Goal: Task Accomplishment & Management: Manage account settings

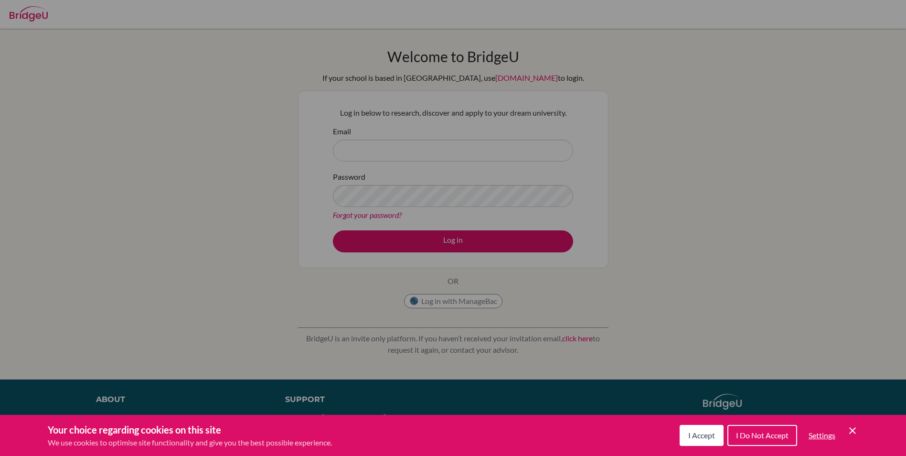
click at [705, 427] on button "I Accept" at bounding box center [702, 435] width 44 height 21
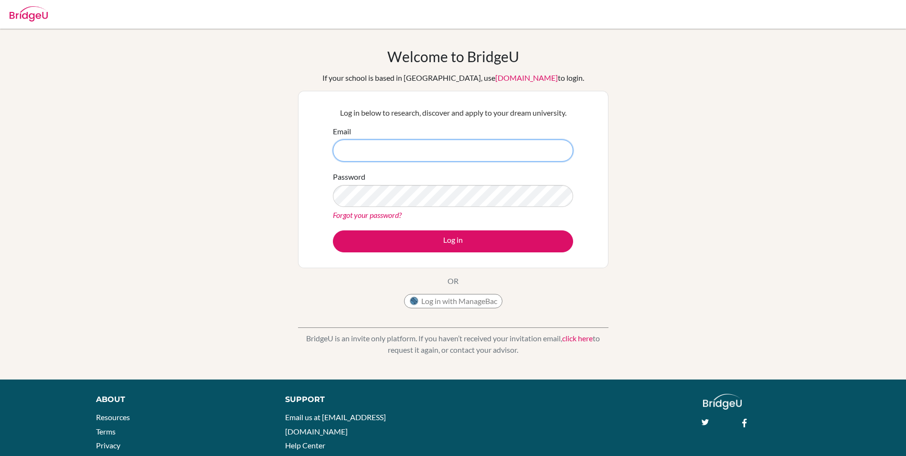
click at [374, 157] on input "Email" at bounding box center [453, 151] width 240 height 22
type input "r"
click at [388, 149] on input "rannvijaysinghgill@vivekhighschool.onmicrosoft.com" at bounding box center [453, 151] width 240 height 22
type input "[EMAIL_ADDRESS][DOMAIN_NAME]"
click at [333, 230] on button "Log in" at bounding box center [453, 241] width 240 height 22
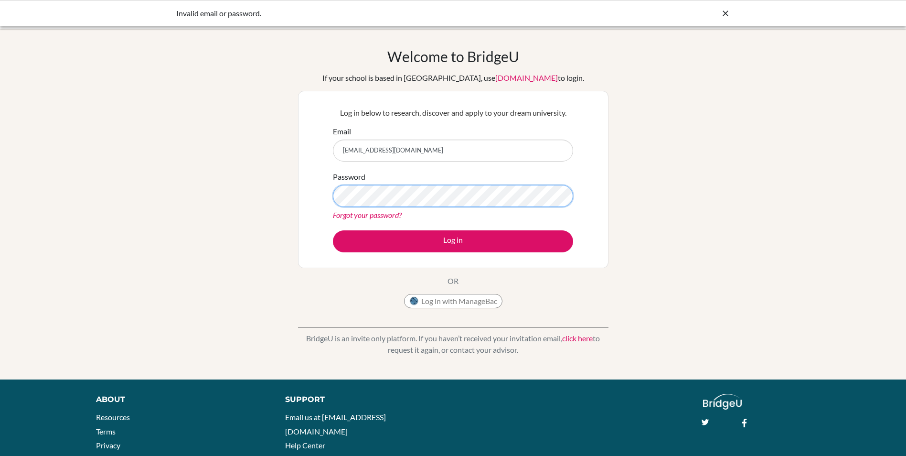
click at [333, 230] on button "Log in" at bounding box center [453, 241] width 240 height 22
click at [368, 151] on input "[EMAIL_ADDRESS][DOMAIN_NAME]" at bounding box center [453, 151] width 240 height 22
type input "[PERSON_NAME][EMAIL_ADDRESS][DOMAIN_NAME]"
click at [333, 230] on button "Log in" at bounding box center [453, 241] width 240 height 22
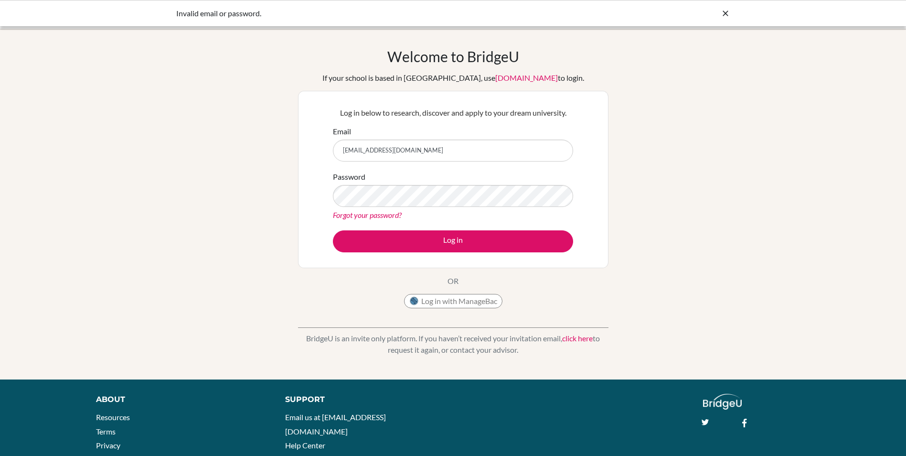
type input "[EMAIL_ADDRESS][DOMAIN_NAME]"
click at [333, 230] on button "Log in" at bounding box center [453, 241] width 240 height 22
click at [514, 139] on div "Email [EMAIL_ADDRESS][DOMAIN_NAME]" at bounding box center [453, 144] width 240 height 36
click at [514, 150] on input "[EMAIL_ADDRESS][DOMAIN_NAME]" at bounding box center [453, 151] width 240 height 22
type input "r"
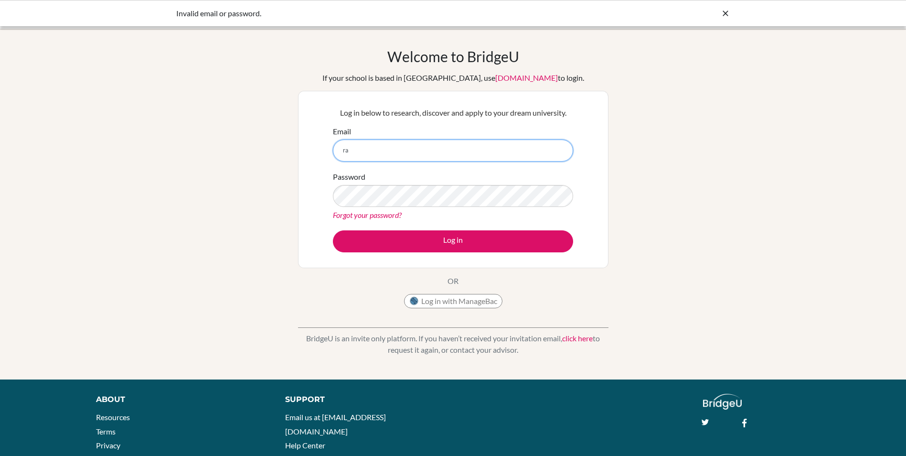
type input "r"
click at [483, 147] on input "Email" at bounding box center [453, 151] width 240 height 22
click at [444, 142] on input "Email" at bounding box center [453, 151] width 240 height 22
type input "[EMAIL_ADDRESS][DOMAIN_NAME]"
click at [333, 230] on button "Log in" at bounding box center [453, 241] width 240 height 22
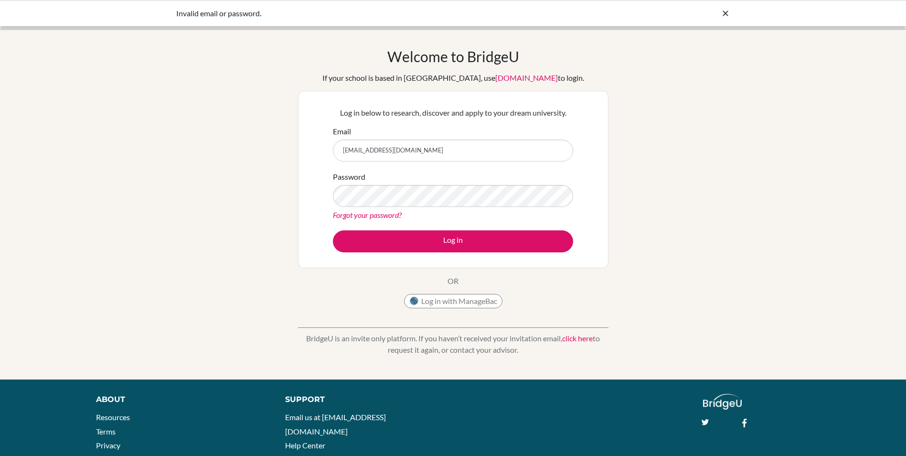
click at [333, 230] on button "Log in" at bounding box center [453, 241] width 240 height 22
click at [375, 212] on link "Forgot your password?" at bounding box center [367, 214] width 69 height 9
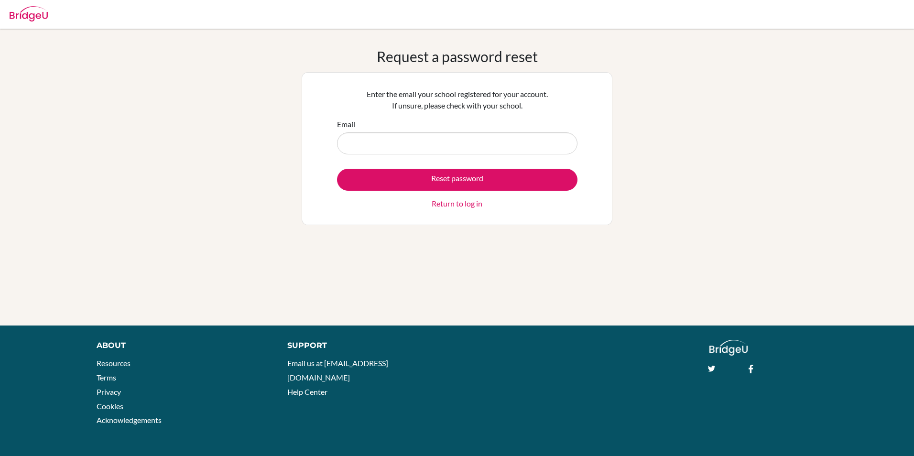
click at [392, 146] on input "Email" at bounding box center [457, 143] width 240 height 22
type input "[EMAIL_ADDRESS][DOMAIN_NAME]"
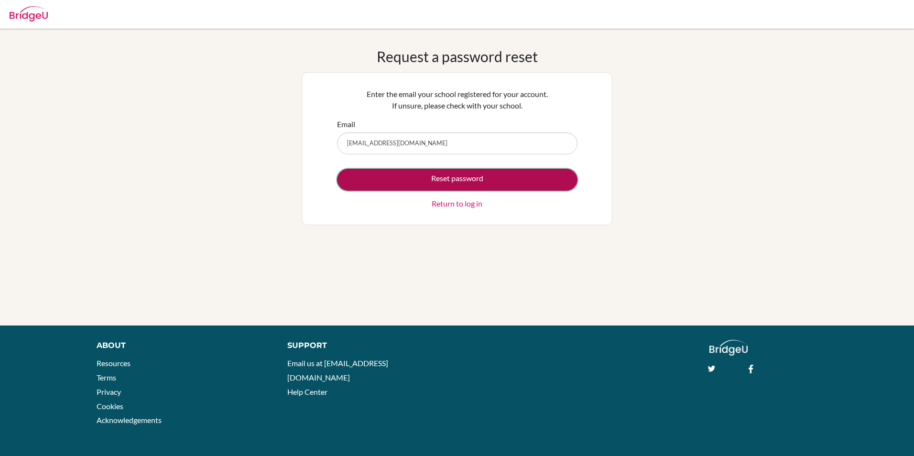
click at [413, 182] on button "Reset password" at bounding box center [457, 180] width 240 height 22
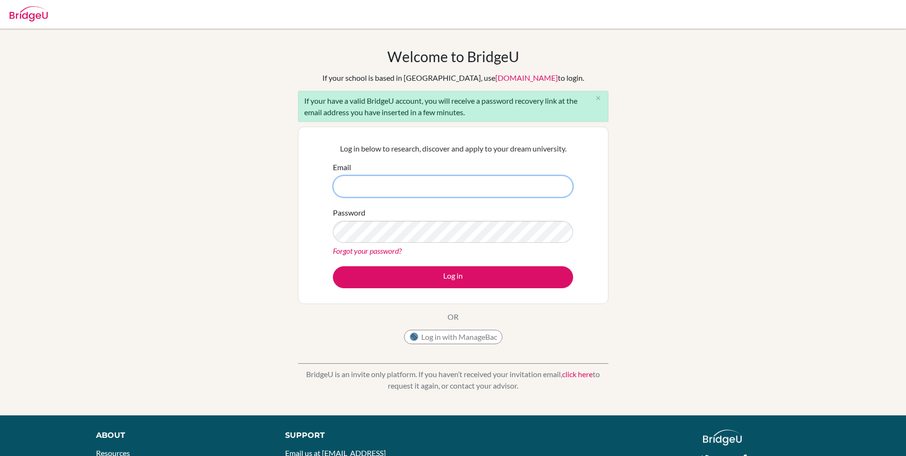
click at [532, 191] on input "Email" at bounding box center [453, 186] width 240 height 22
type input "rannvijay6569@vivekhighschool.onmicrosoft.com"
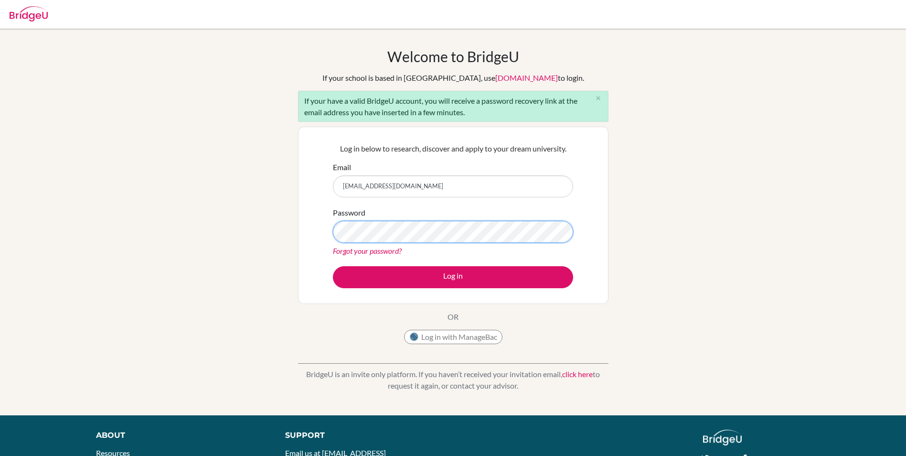
click at [333, 266] on button "Log in" at bounding box center [453, 277] width 240 height 22
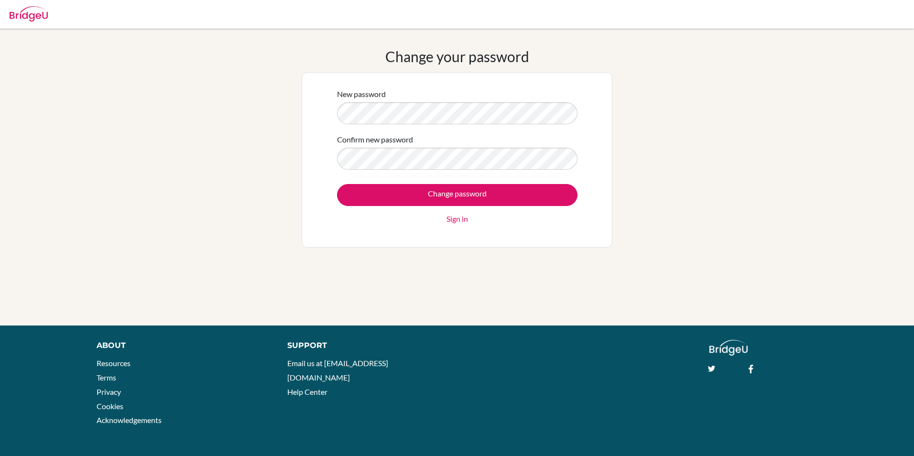
click at [390, 182] on form "New password Confirm new password Change password Sign in" at bounding box center [457, 156] width 240 height 136
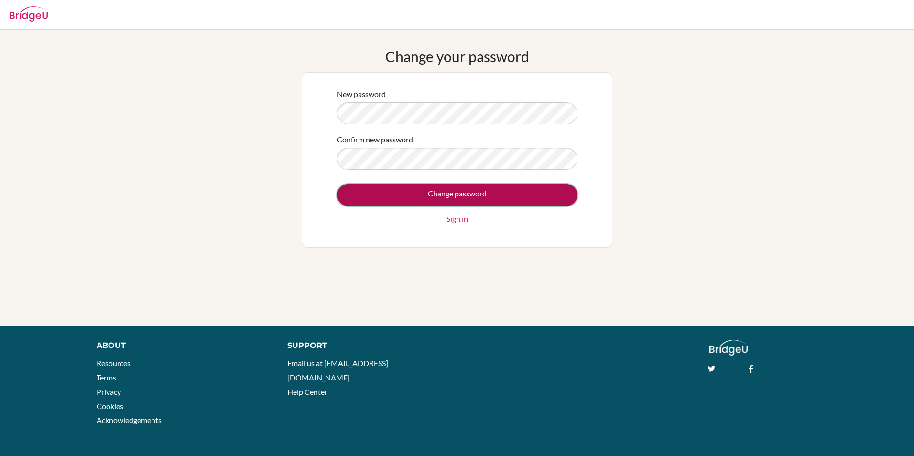
click at [390, 187] on input "Change password" at bounding box center [457, 195] width 240 height 22
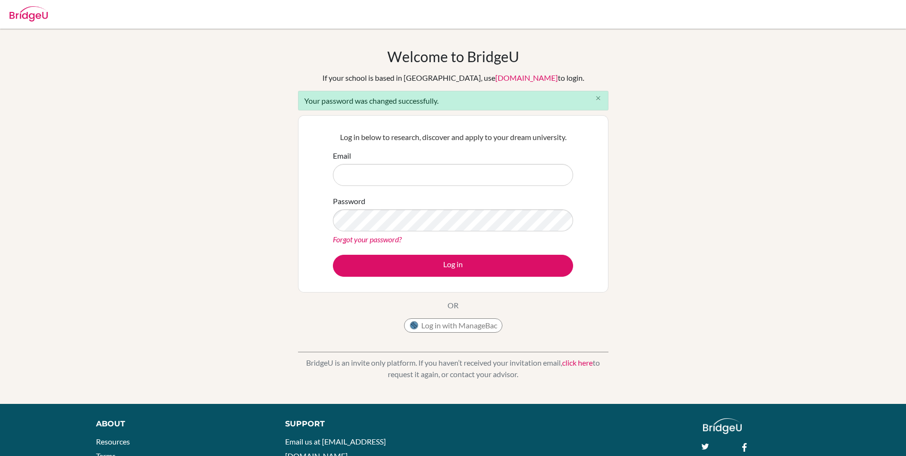
click at [593, 97] on button "close" at bounding box center [598, 98] width 19 height 14
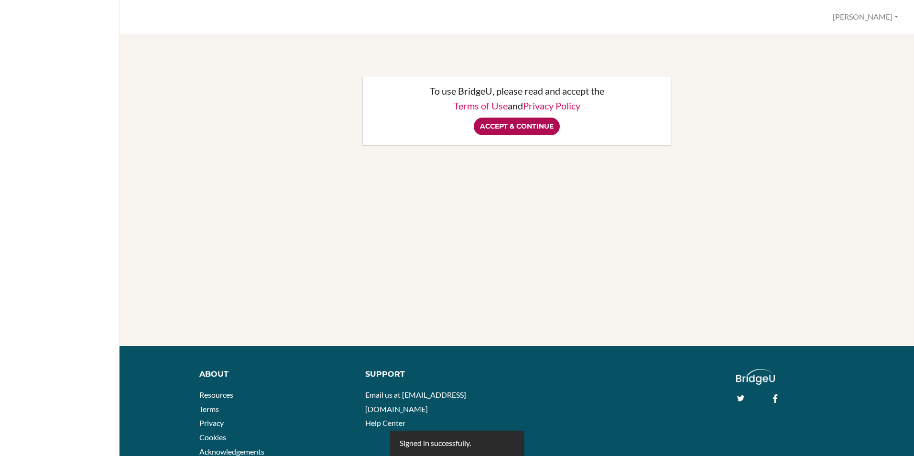
click at [528, 125] on input "Accept & Continue" at bounding box center [517, 127] width 86 height 18
